Goal: Task Accomplishment & Management: Use online tool/utility

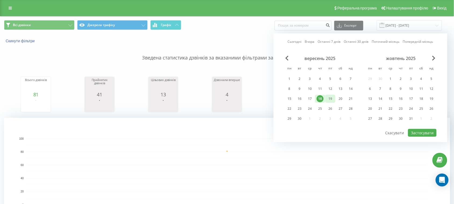
click at [331, 96] on div "19" at bounding box center [329, 98] width 7 height 7
click at [425, 129] on button "Застосувати" at bounding box center [422, 133] width 28 height 8
type input "[DATE] - [DATE]"
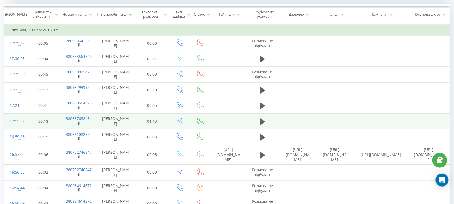
scroll to position [235, 0]
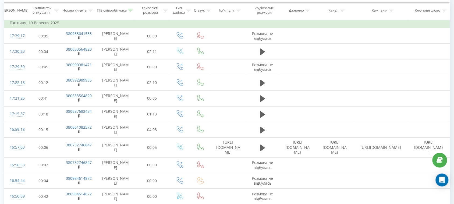
click at [129, 11] on icon at bounding box center [130, 10] width 5 height 3
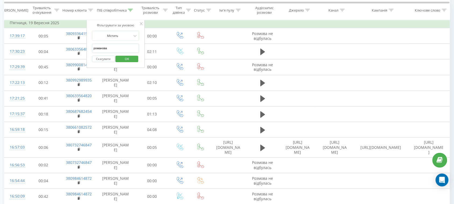
drag, startPoint x: 127, startPoint y: 50, endPoint x: 0, endPoint y: 19, distance: 130.8
click at [126, 58] on span "OK" at bounding box center [126, 59] width 15 height 8
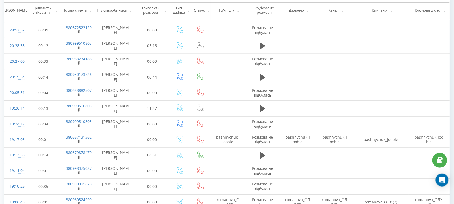
scroll to position [235, 0]
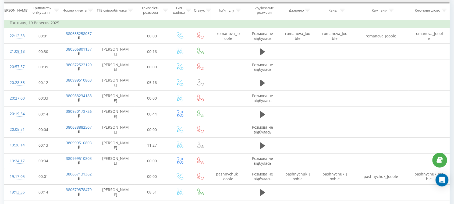
drag, startPoint x: 78, startPoint y: 37, endPoint x: 171, endPoint y: 2, distance: 100.0
click at [78, 37] on rect at bounding box center [79, 38] width 2 height 2
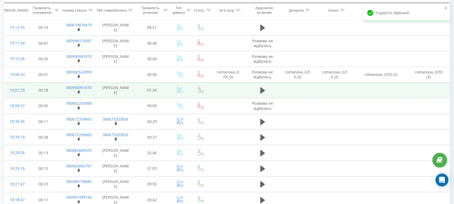
scroll to position [403, 0]
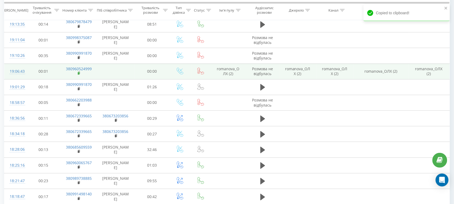
click at [80, 74] on icon at bounding box center [79, 73] width 3 height 4
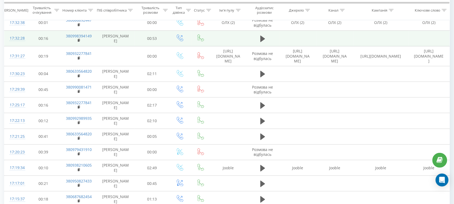
scroll to position [1075, 0]
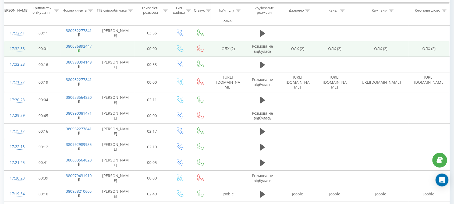
click at [78, 50] on rect at bounding box center [79, 51] width 2 height 2
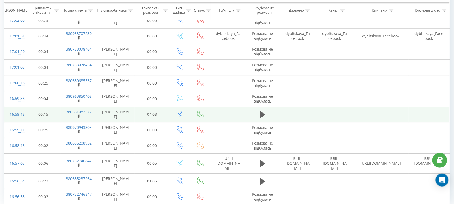
scroll to position [1654, 0]
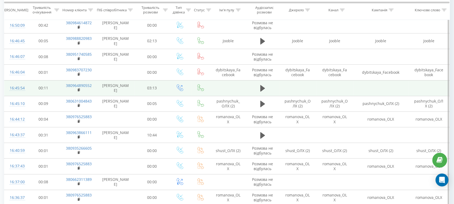
scroll to position [454, 0]
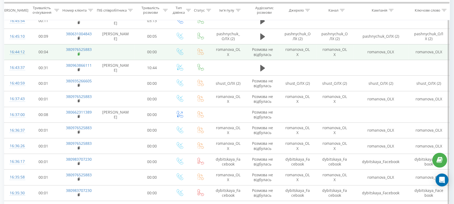
click at [80, 55] on icon at bounding box center [79, 54] width 3 height 4
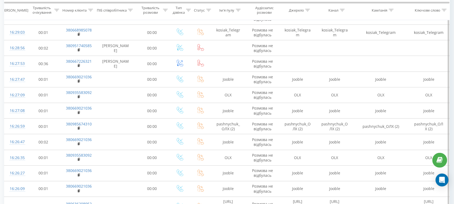
scroll to position [756, 0]
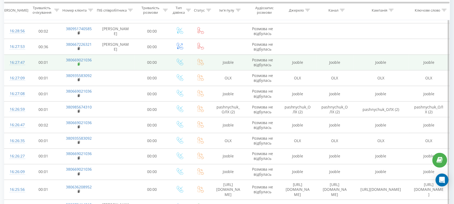
click at [78, 66] on icon at bounding box center [79, 64] width 3 height 4
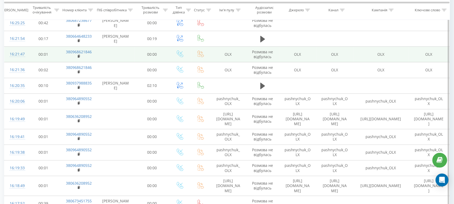
scroll to position [957, 0]
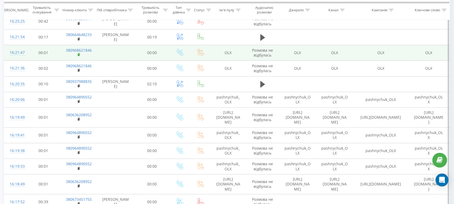
click at [79, 53] on rect at bounding box center [79, 54] width 2 height 2
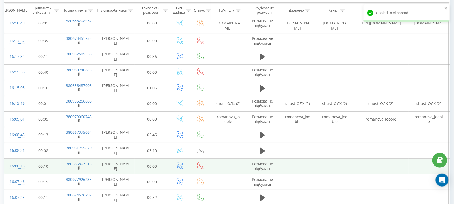
scroll to position [1159, 0]
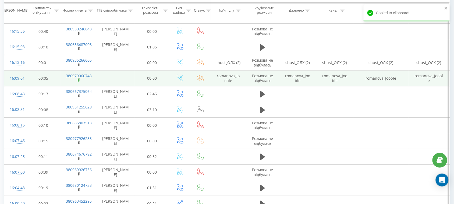
click at [78, 79] on rect at bounding box center [79, 80] width 2 height 2
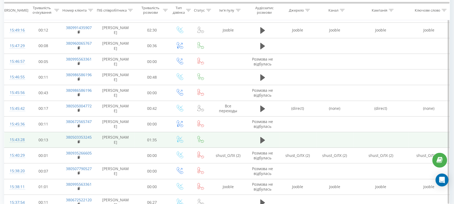
scroll to position [1649, 0]
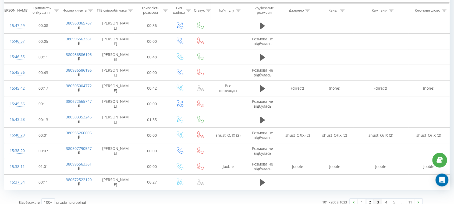
click at [377, 198] on link "3" at bounding box center [378, 202] width 8 height 8
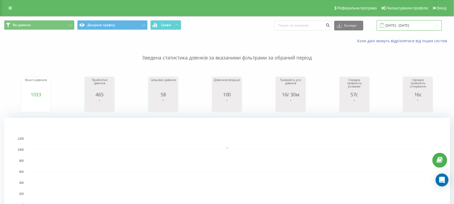
click at [395, 28] on input "[DATE] - [DATE]" at bounding box center [408, 25] width 65 height 10
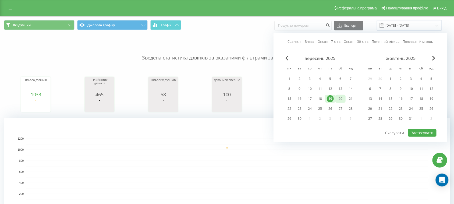
click at [337, 97] on div "20" at bounding box center [340, 98] width 7 height 7
click at [417, 130] on button "Застосувати" at bounding box center [422, 133] width 28 height 8
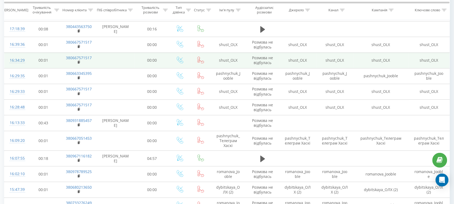
scroll to position [302, 0]
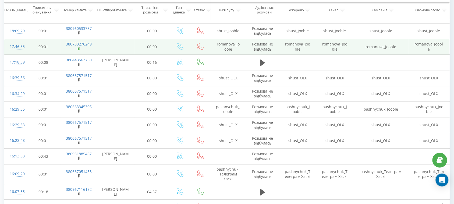
click at [78, 50] on rect at bounding box center [79, 49] width 2 height 2
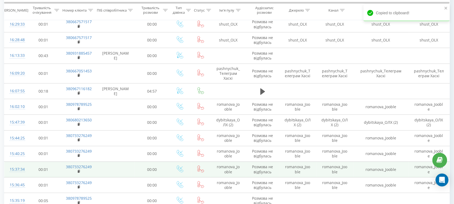
scroll to position [470, 0]
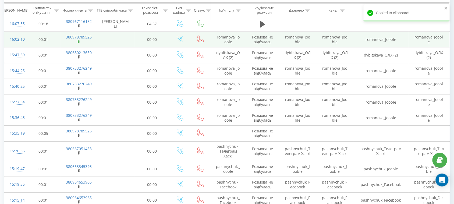
click at [78, 42] on rect at bounding box center [79, 41] width 2 height 2
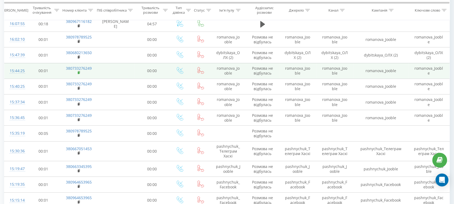
click at [78, 74] on rect at bounding box center [79, 72] width 2 height 2
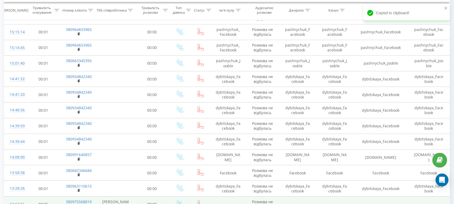
scroll to position [739, 0]
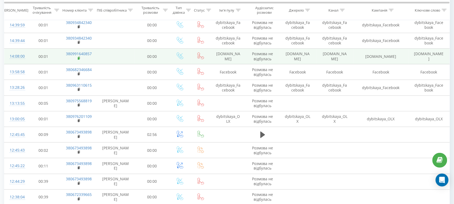
click at [79, 60] on rect at bounding box center [79, 58] width 2 height 2
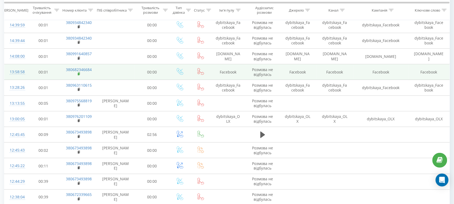
click at [80, 75] on icon at bounding box center [79, 73] width 2 height 2
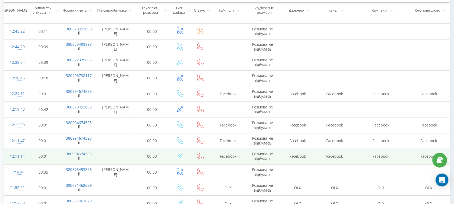
scroll to position [940, 0]
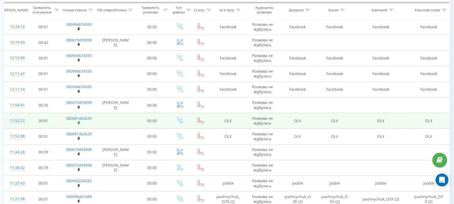
click at [78, 124] on rect at bounding box center [79, 122] width 2 height 2
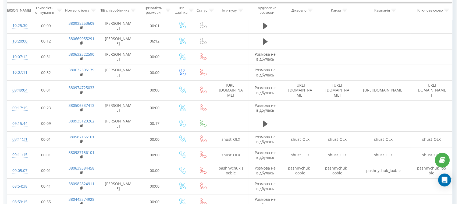
scroll to position [0, 0]
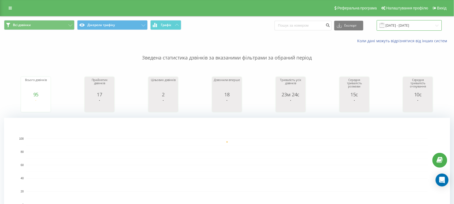
click at [416, 24] on input "[DATE] - [DATE]" at bounding box center [408, 25] width 65 height 10
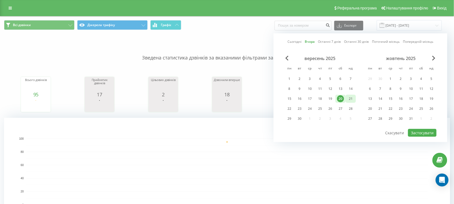
click at [351, 95] on div "21" at bounding box center [350, 99] width 10 height 8
click at [422, 131] on button "Застосувати" at bounding box center [422, 133] width 28 height 8
type input "[DATE] - [DATE]"
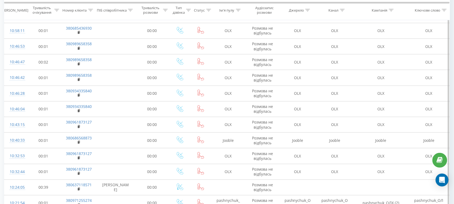
scroll to position [1481, 0]
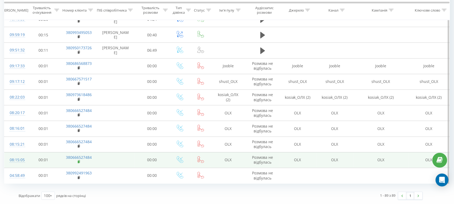
click at [80, 160] on icon at bounding box center [79, 162] width 3 height 4
click at [78, 162] on rect at bounding box center [79, 162] width 2 height 2
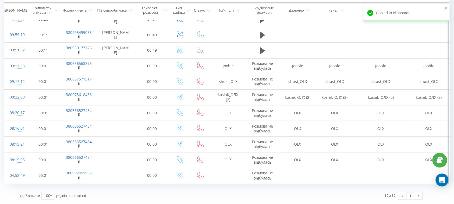
scroll to position [1347, 0]
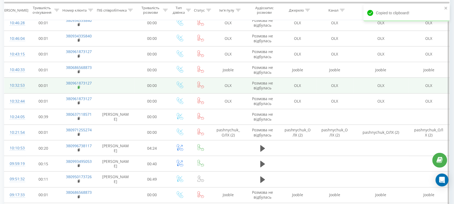
click at [78, 89] on icon at bounding box center [79, 87] width 3 height 4
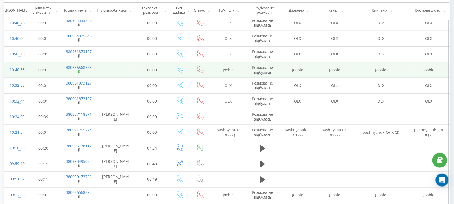
click at [80, 73] on icon at bounding box center [79, 71] width 2 height 2
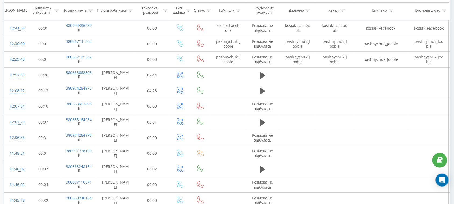
scroll to position [1246, 0]
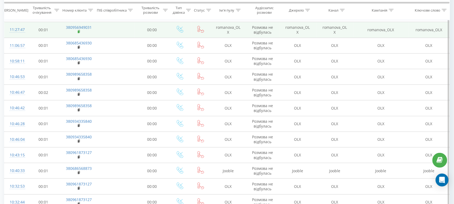
click at [78, 34] on icon at bounding box center [79, 32] width 3 height 4
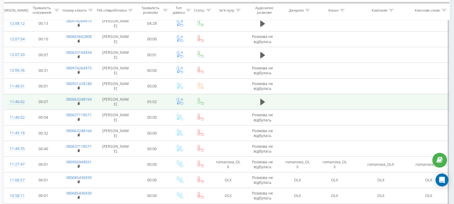
scroll to position [977, 0]
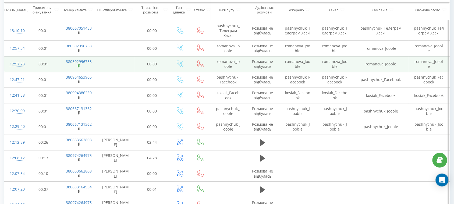
click at [79, 67] on rect at bounding box center [79, 66] width 2 height 2
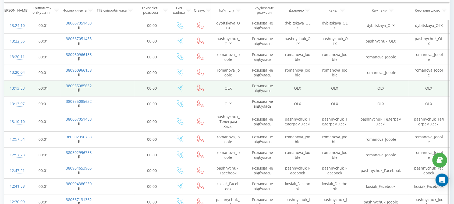
scroll to position [877, 0]
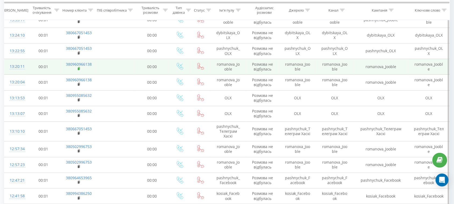
click at [78, 70] on rect at bounding box center [79, 69] width 2 height 2
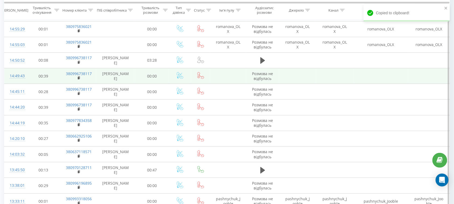
scroll to position [675, 0]
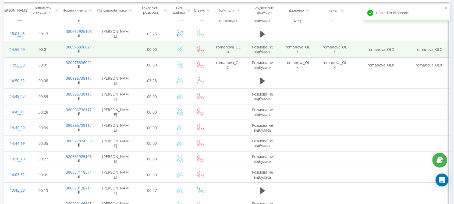
click at [78, 53] on rect at bounding box center [79, 51] width 2 height 2
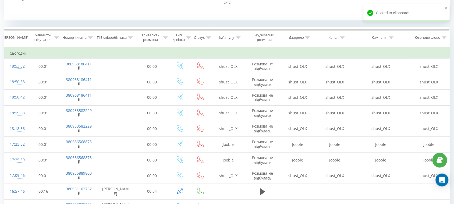
scroll to position [104, 0]
